Goal: Information Seeking & Learning: Learn about a topic

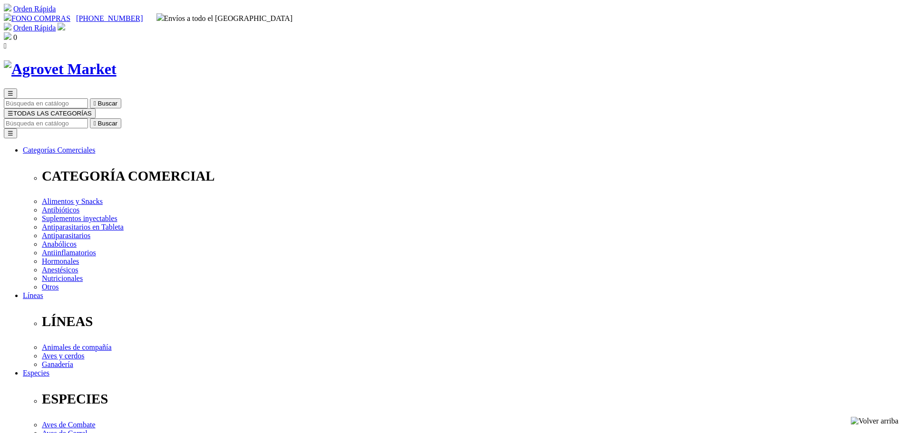
select select "0"
click at [88, 118] on input "Buscar" at bounding box center [46, 123] width 84 height 10
type input "canitabs"
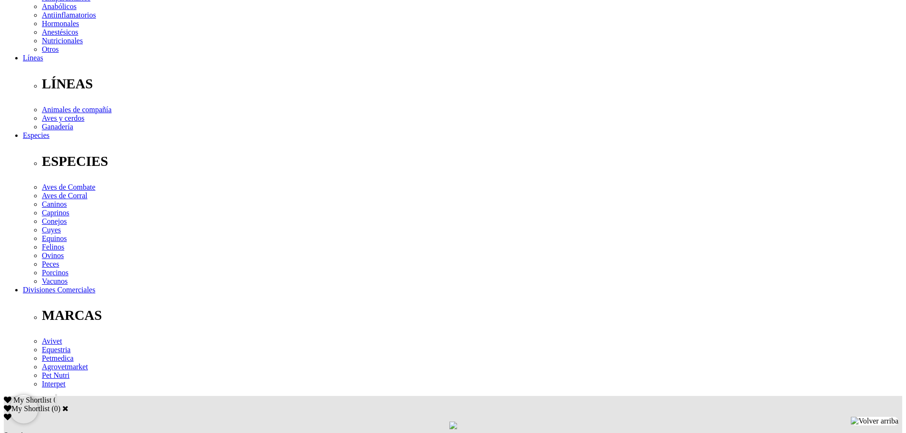
scroll to position [285, 0]
